Goal: Entertainment & Leisure: Consume media (video, audio)

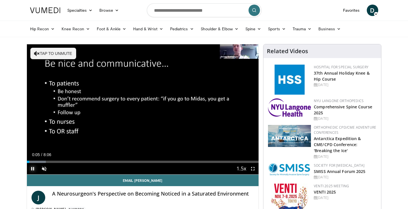
click at [36, 170] on span "Video Player" at bounding box center [32, 168] width 11 height 11
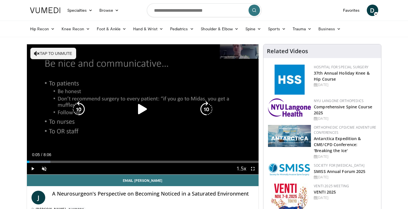
click at [131, 99] on div "10 seconds Tap to unmute" at bounding box center [143, 109] width 232 height 130
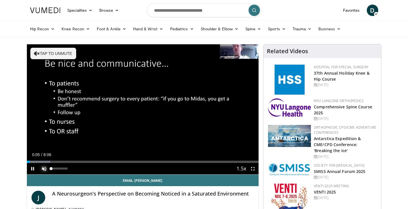
click at [42, 172] on span "Video Player" at bounding box center [43, 168] width 11 height 11
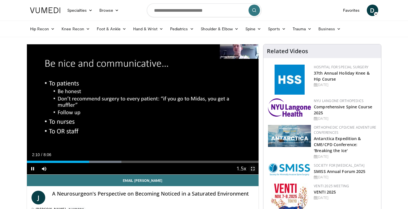
click at [252, 170] on span "Video Player" at bounding box center [252, 168] width 11 height 11
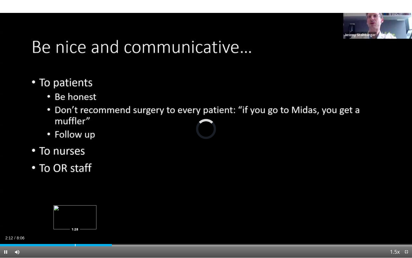
click at [76, 209] on div "Loaded : 0.00% 2:12 1:28" at bounding box center [206, 245] width 412 height 2
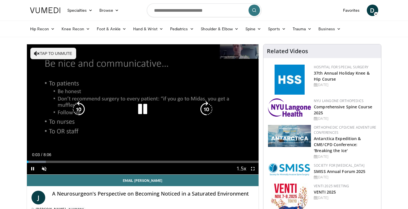
click at [147, 107] on icon "Video Player" at bounding box center [143, 109] width 16 height 16
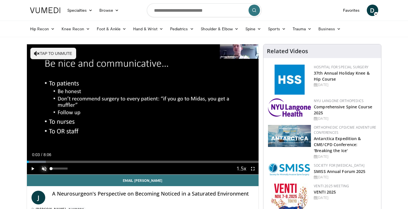
click at [42, 167] on span "Video Player" at bounding box center [43, 168] width 11 height 11
click at [31, 169] on span "Video Player" at bounding box center [32, 168] width 11 height 11
click at [252, 169] on span "Video Player" at bounding box center [252, 168] width 11 height 11
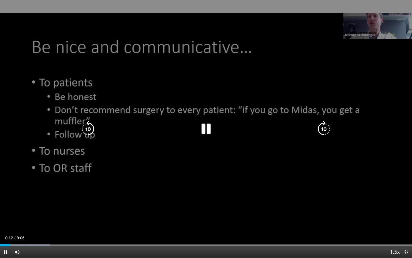
click at [30, 126] on div "10 seconds Tap to unmute" at bounding box center [206, 129] width 412 height 258
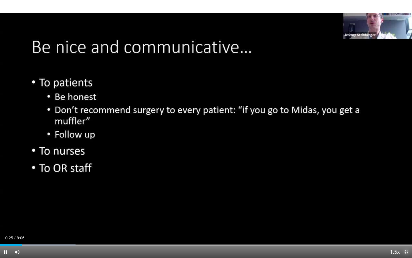
click at [404, 209] on span "Video Player" at bounding box center [406, 251] width 11 height 11
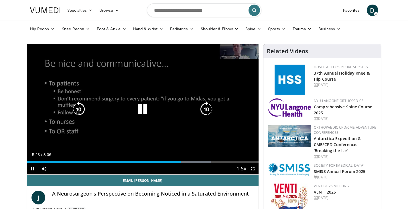
click at [63, 82] on div "10 seconds Tap to unmute" at bounding box center [143, 109] width 232 height 130
